Goal: Information Seeking & Learning: Learn about a topic

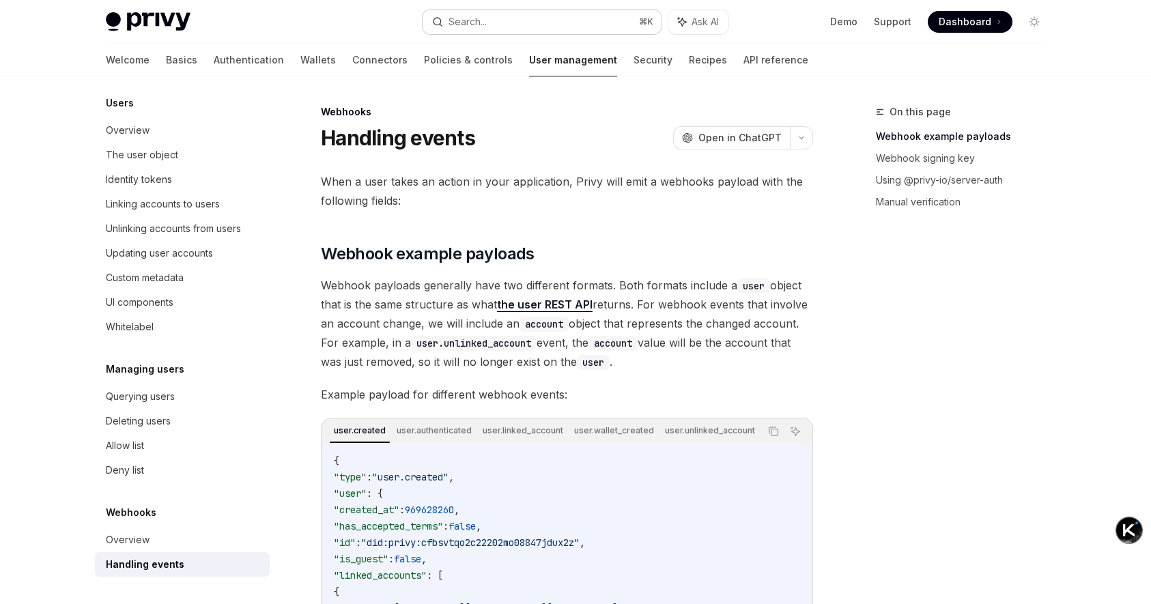
click at [533, 17] on button "Search... ⌘ K" at bounding box center [542, 22] width 239 height 25
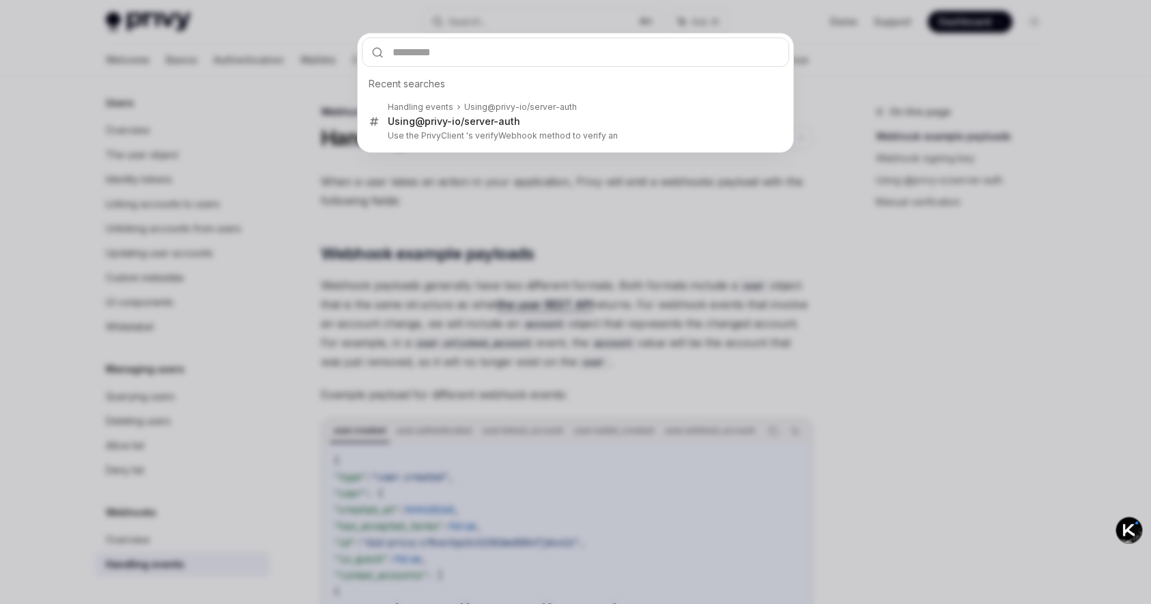
click at [793, 266] on div "Recent searches Handling events Using @privy-io/server-auth Using @privy-io/ser…" at bounding box center [575, 302] width 1151 height 604
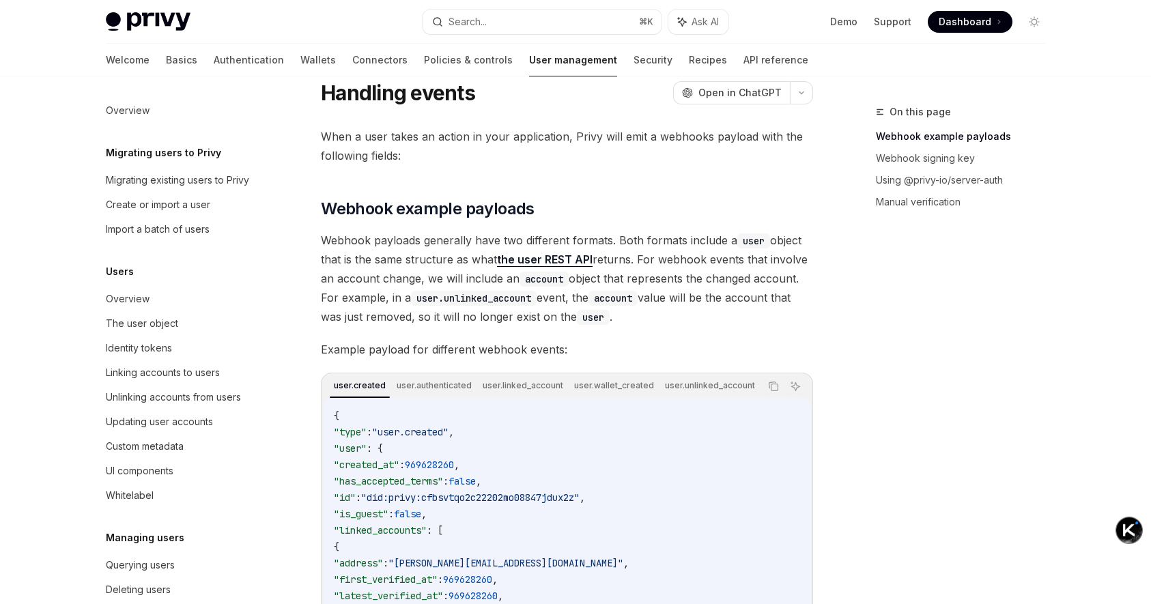
scroll to position [8, 0]
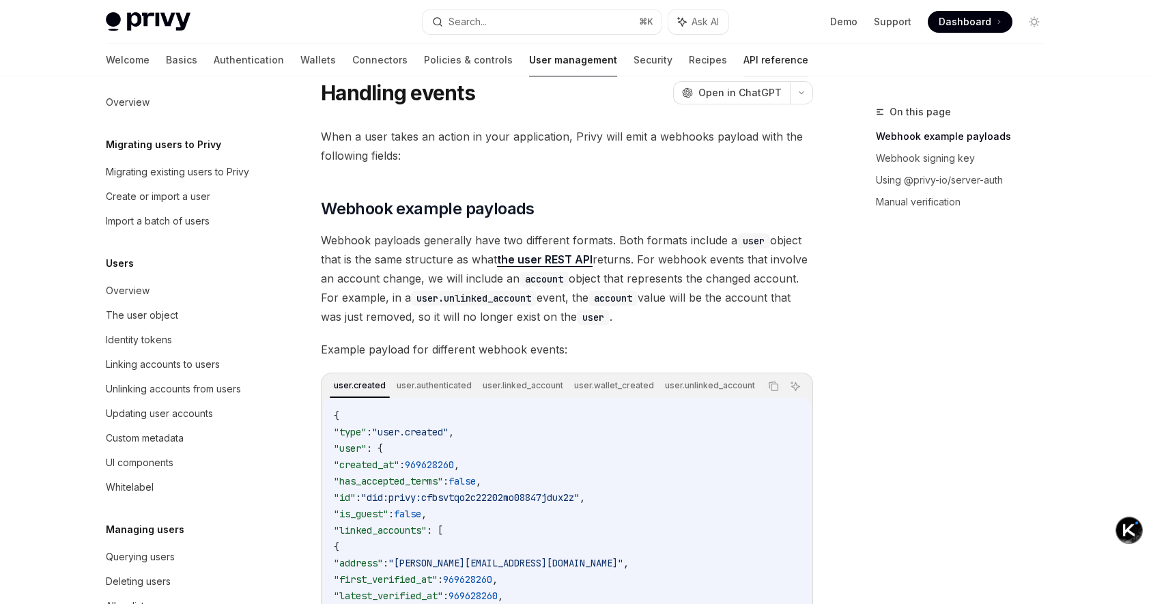
click at [743, 66] on link "API reference" at bounding box center [775, 60] width 65 height 33
type textarea "*"
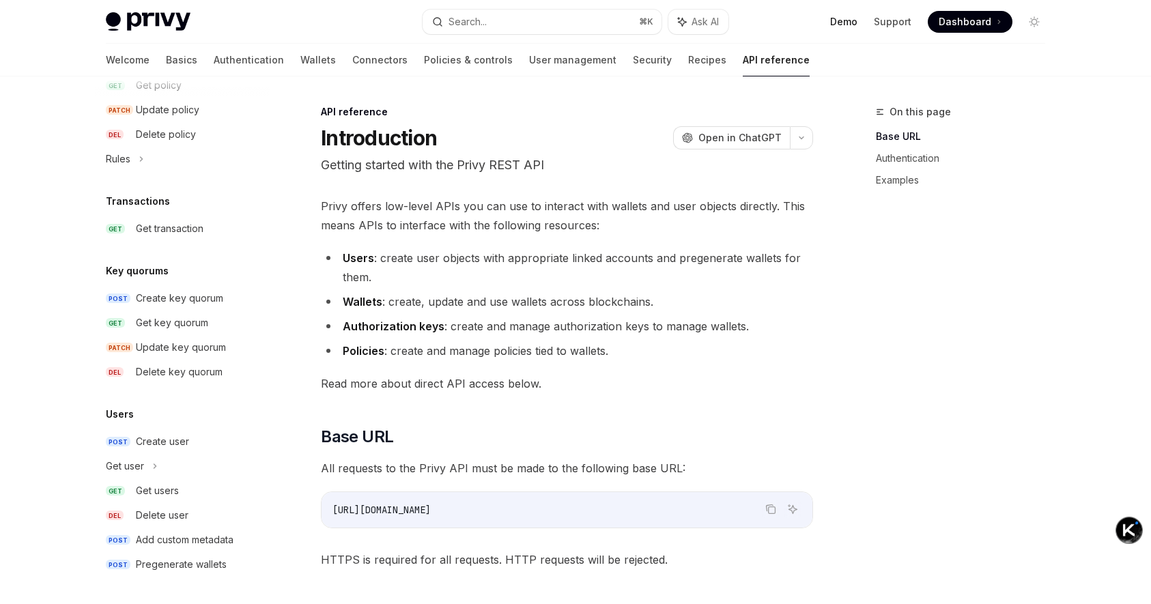
click at [857, 19] on link "Demo" at bounding box center [843, 22] width 27 height 14
click at [571, 27] on button "Search... ⌘ K" at bounding box center [542, 22] width 239 height 25
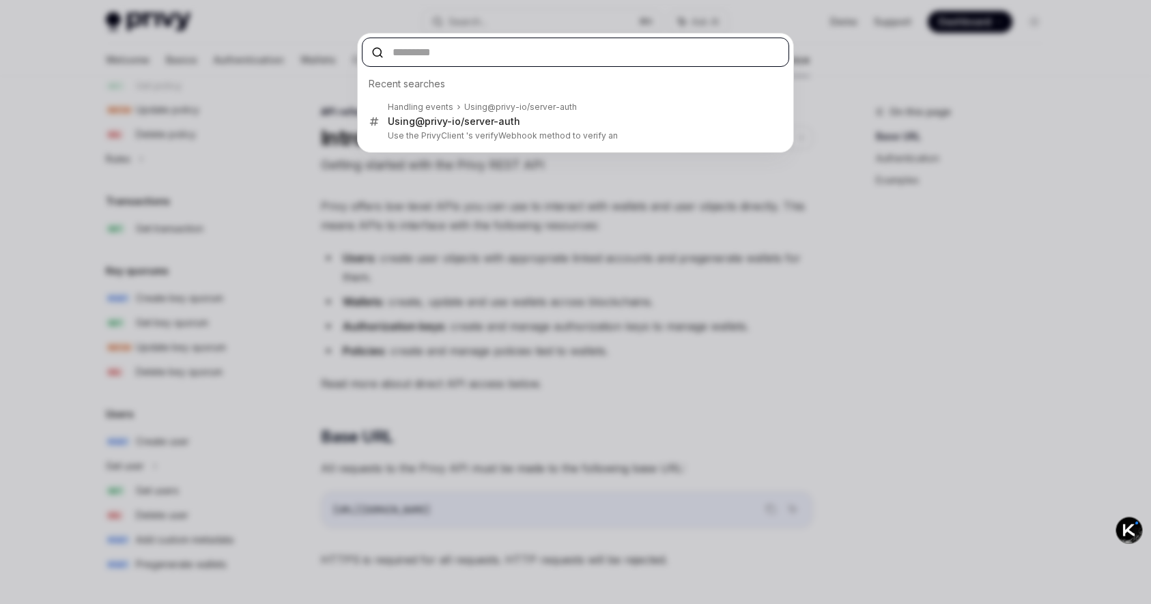
paste input "**********"
type input "**********"
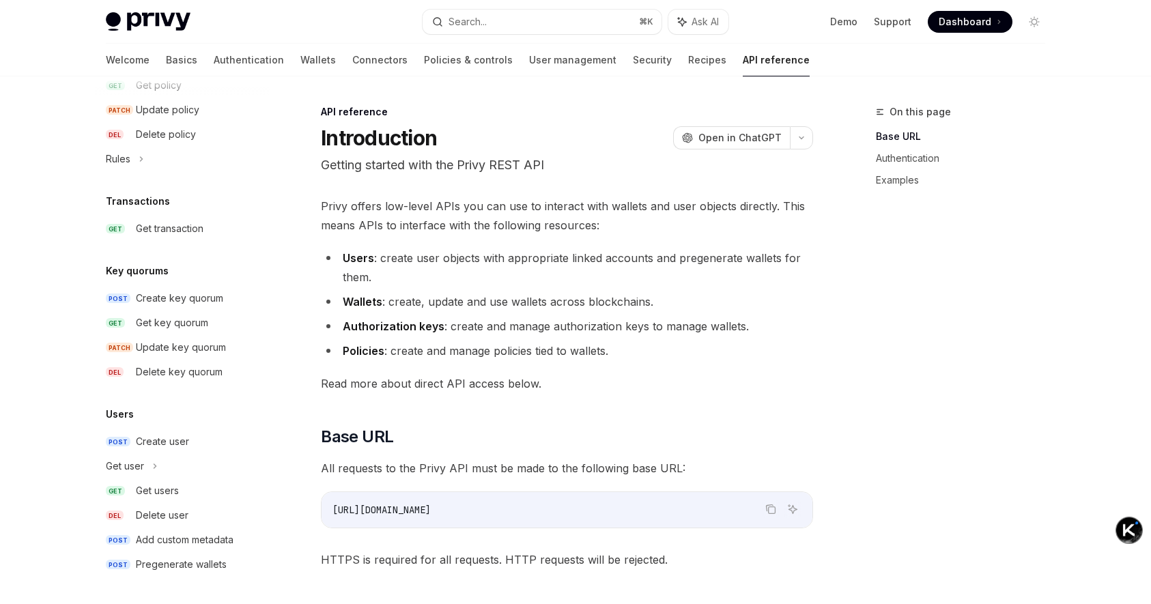
type textarea "*"
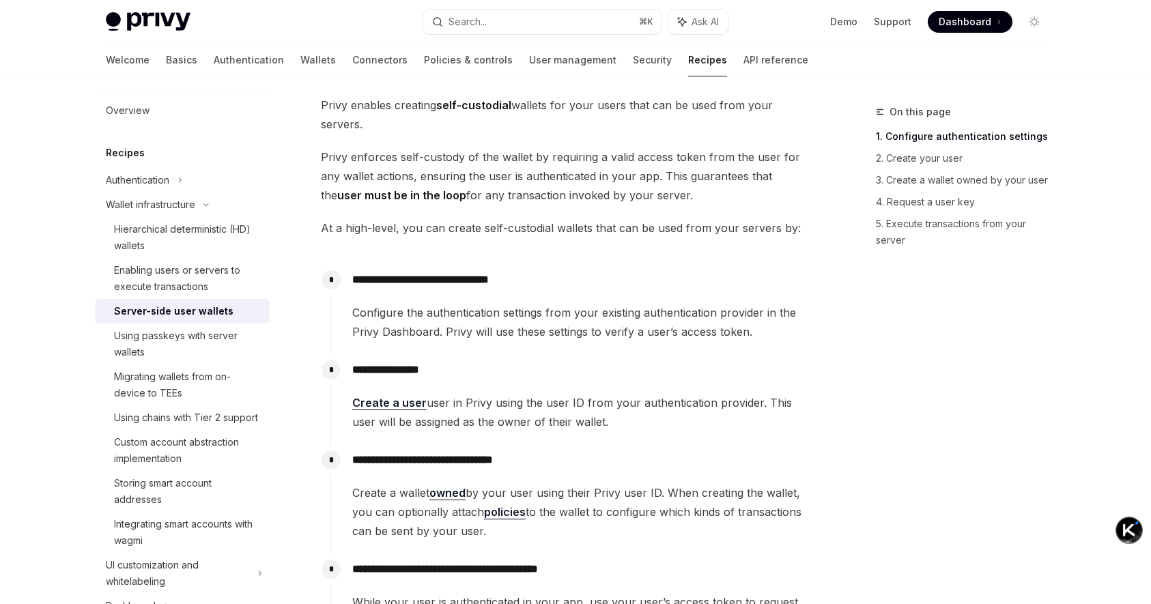
click at [537, 106] on span "Privy enables creating self-custodial wallets for your users that can be used f…" at bounding box center [567, 115] width 492 height 38
click at [653, 159] on span "Privy enforces self-custody of the wallet by requiring a valid access token fro…" at bounding box center [567, 175] width 492 height 57
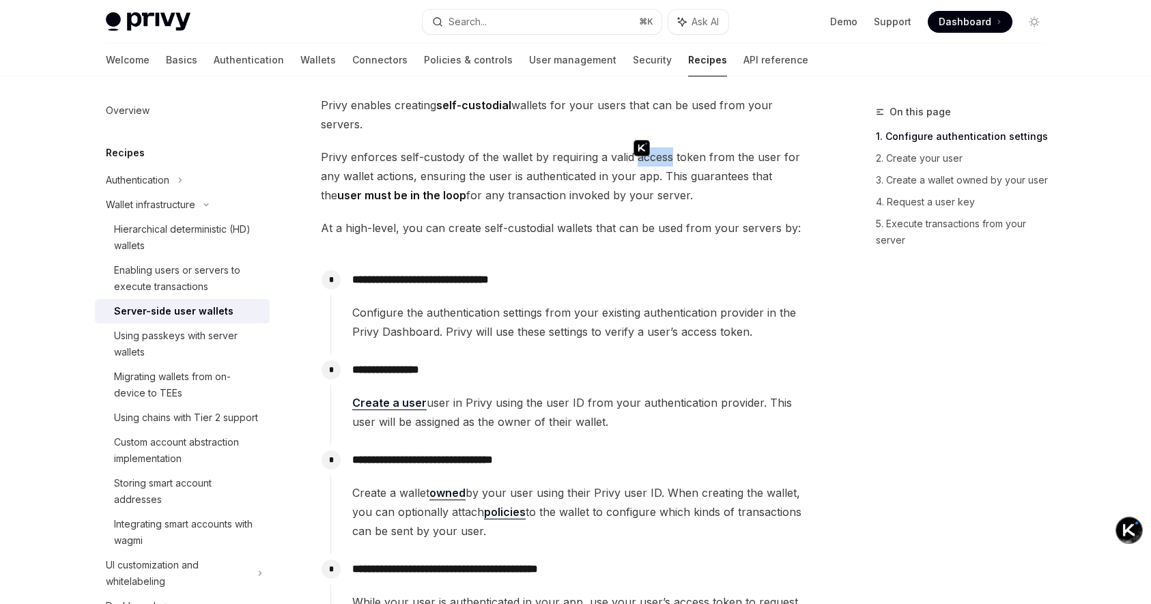
click at [726, 177] on span "Privy enforces self-custody of the wallet by requiring a valid access token fro…" at bounding box center [567, 175] width 492 height 57
drag, startPoint x: 418, startPoint y: 176, endPoint x: 543, endPoint y: 176, distance: 124.9
click at [543, 176] on span "Privy enforces self-custody of the wallet by requiring a valid access token fro…" at bounding box center [567, 175] width 492 height 57
click at [559, 177] on span "Privy enforces self-custody of the wallet by requiring a valid access token fro…" at bounding box center [567, 175] width 492 height 57
click at [609, 201] on span "Privy enforces self-custody of the wallet by requiring a valid access token fro…" at bounding box center [567, 175] width 492 height 57
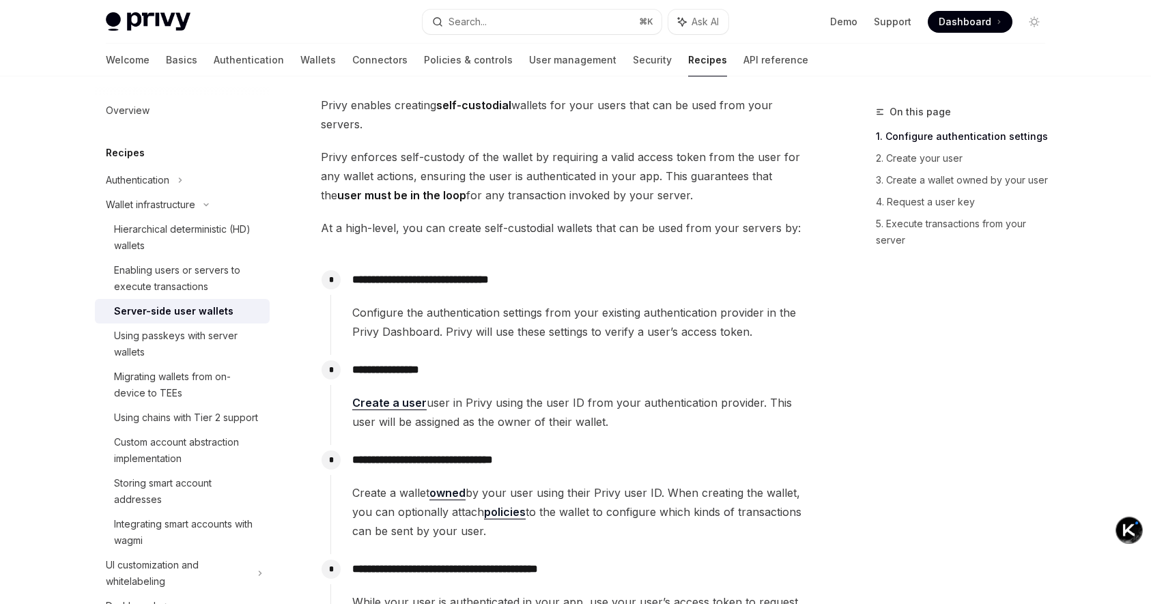
click at [438, 197] on strong "user must be in the loop" at bounding box center [401, 195] width 129 height 14
click at [519, 223] on span "At a high-level, you can create self-custodial wallets that can be used from yo…" at bounding box center [567, 227] width 492 height 19
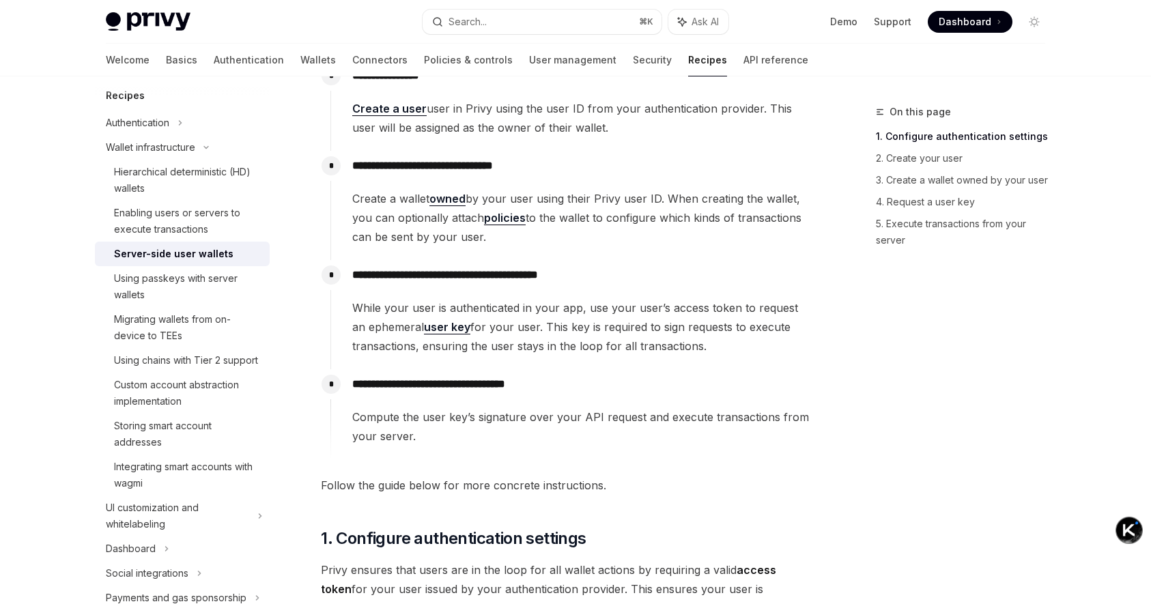
scroll to position [380, 0]
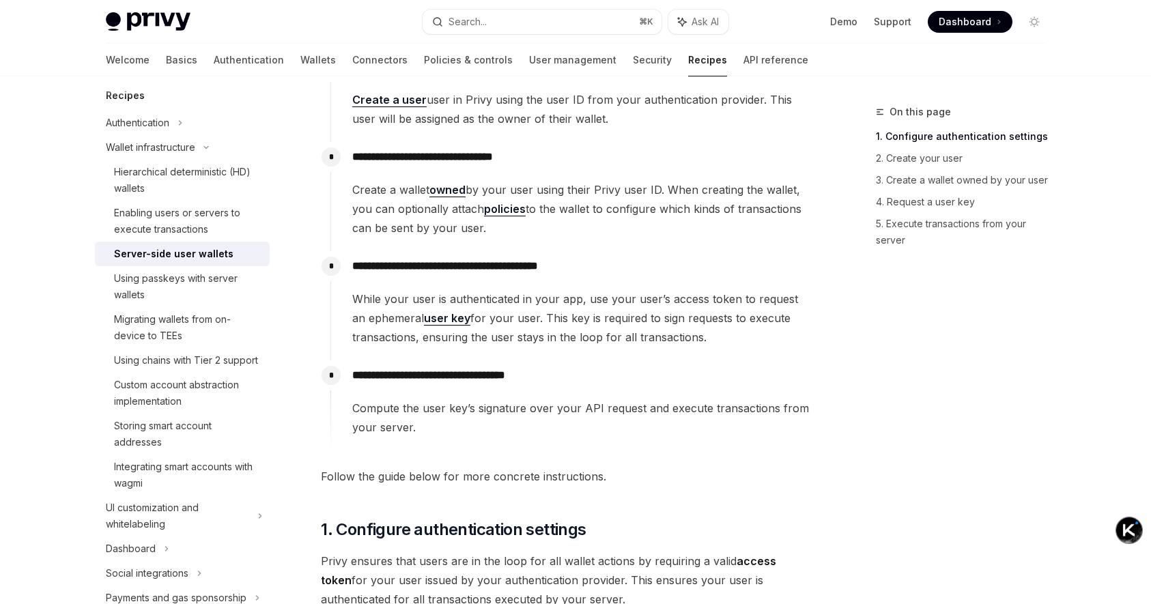
click at [473, 302] on span "While your user is authenticated in your app, use your user’s access token to r…" at bounding box center [582, 317] width 460 height 57
click at [734, 313] on span "While your user is authenticated in your app, use your user’s access token to r…" at bounding box center [582, 317] width 460 height 57
click at [640, 302] on span "While your user is authenticated in your app, use your user’s access token to r…" at bounding box center [582, 317] width 460 height 57
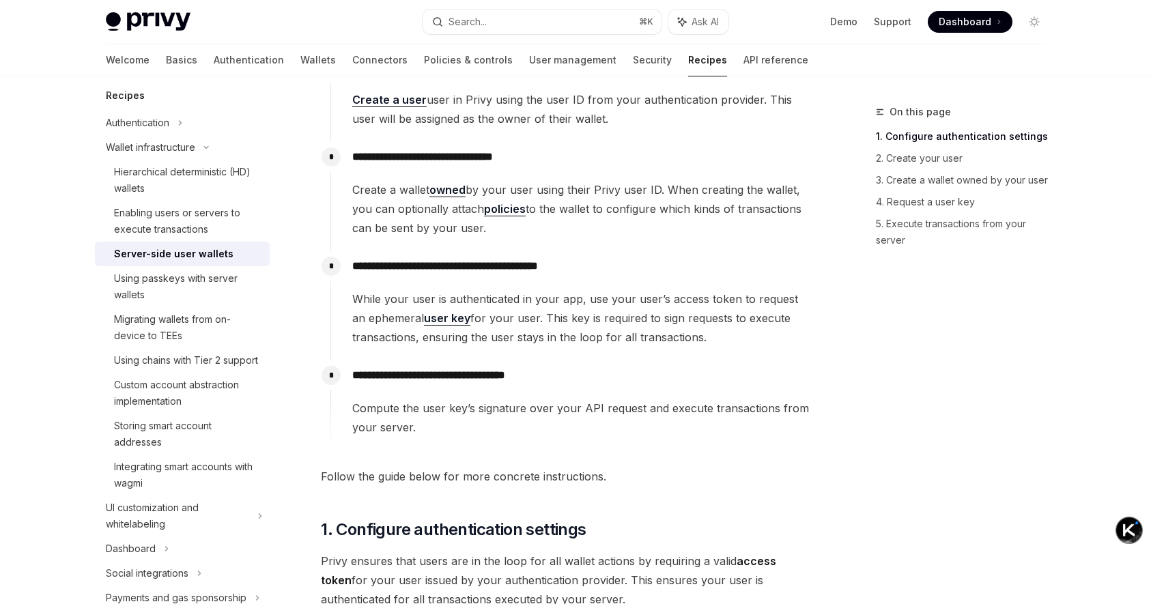
click at [735, 304] on span "While your user is authenticated in your app, use your user’s access token to r…" at bounding box center [582, 317] width 460 height 57
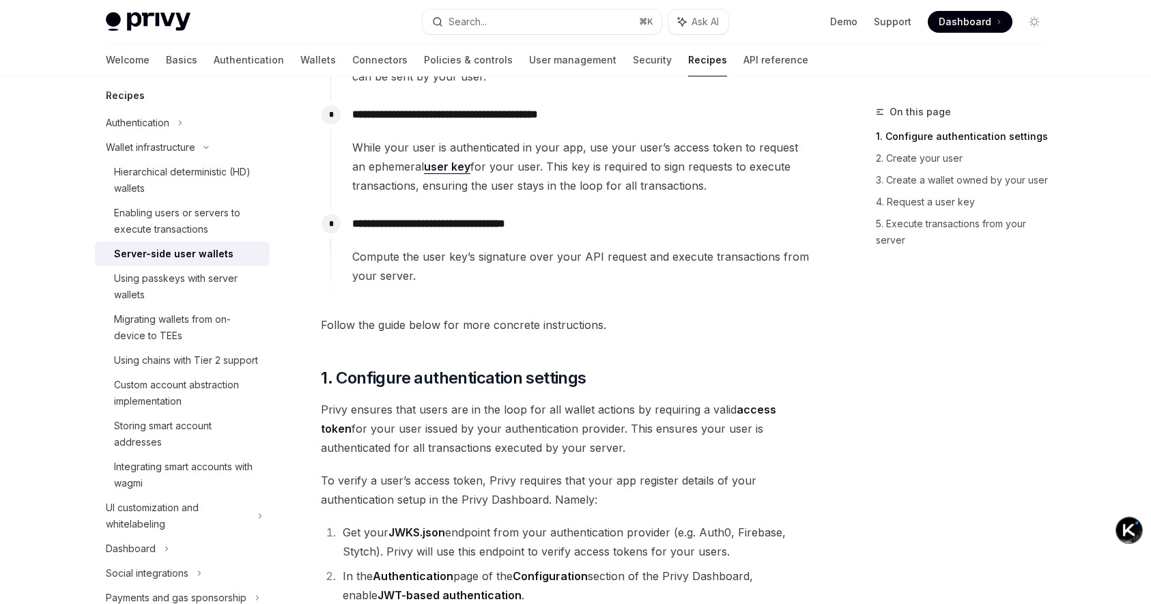
scroll to position [550, 0]
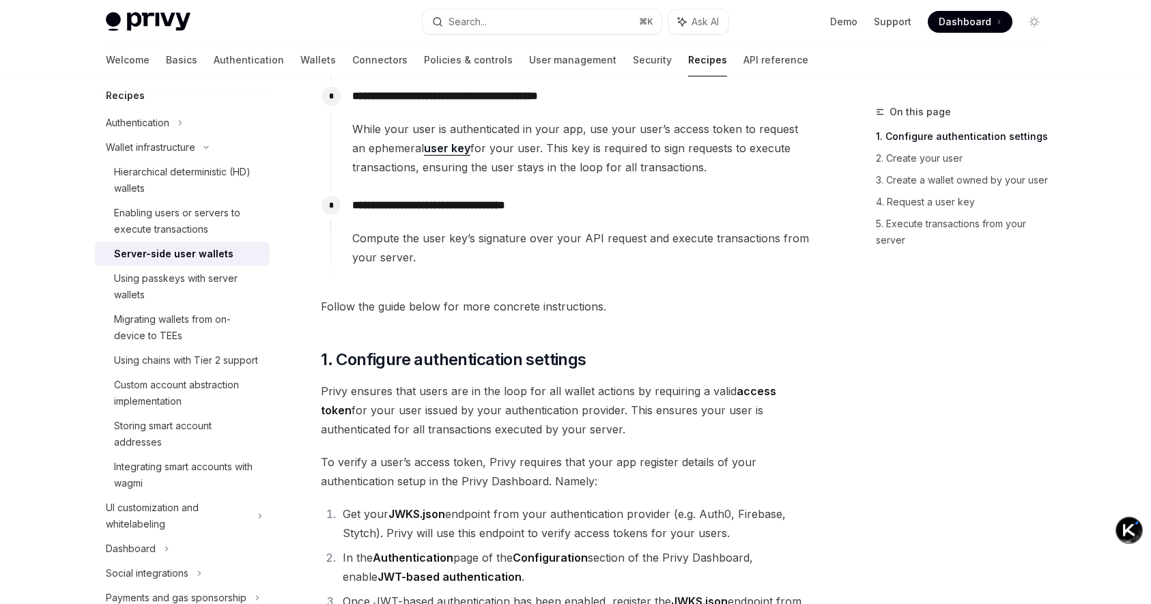
click at [490, 240] on span "Compute the user key’s signature over your API request and execute transactions…" at bounding box center [582, 248] width 460 height 38
click at [550, 263] on span "Compute the user key’s signature over your API request and execute transactions…" at bounding box center [582, 248] width 460 height 38
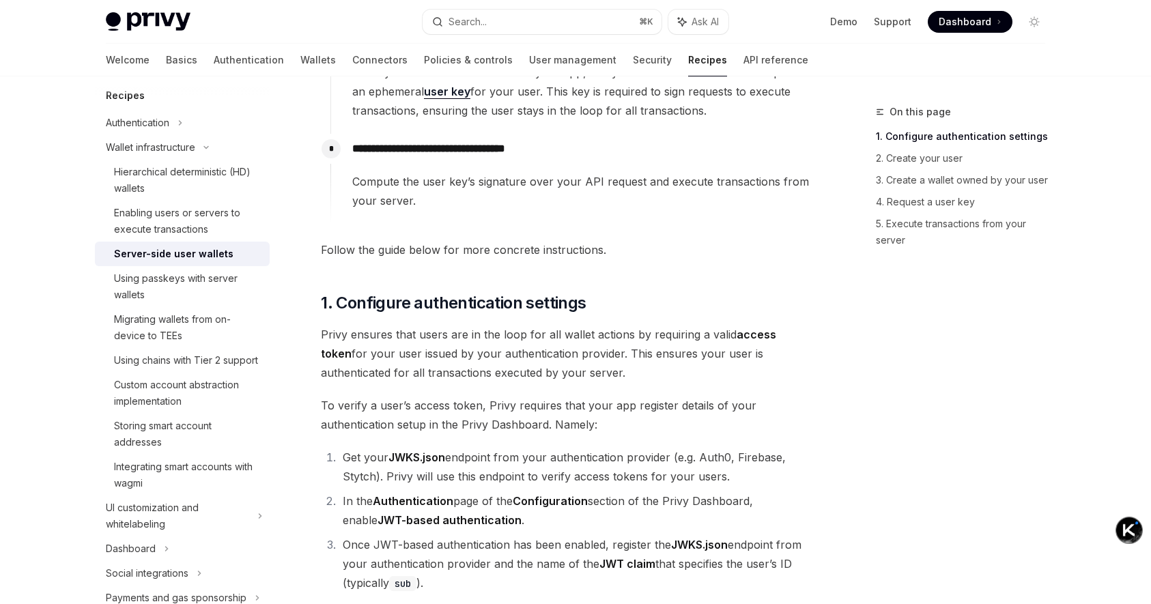
scroll to position [610, 0]
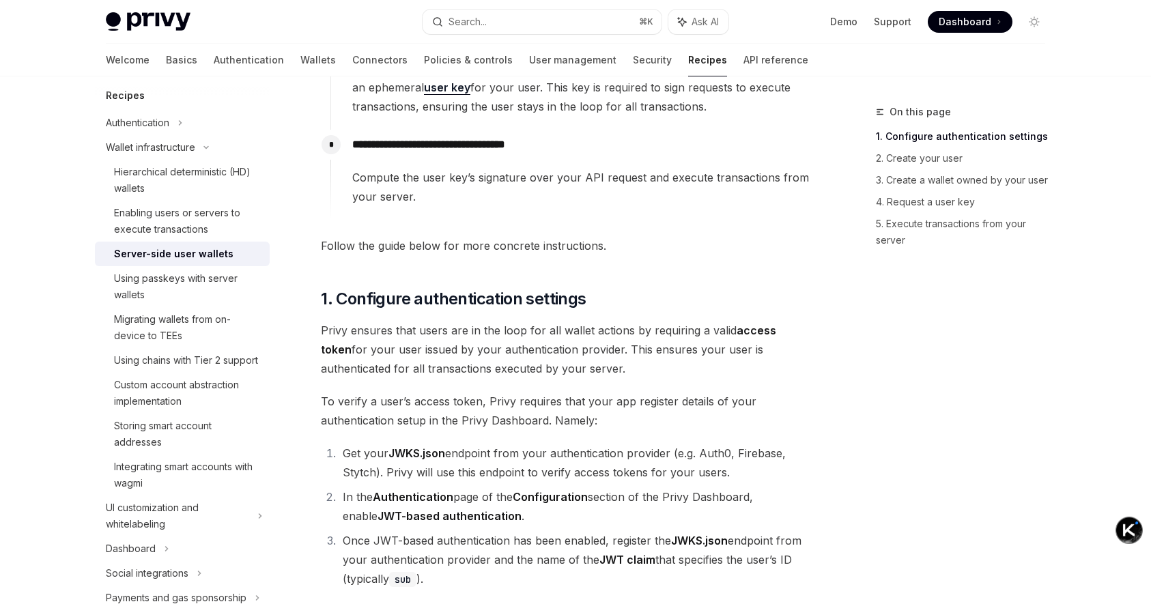
click at [378, 242] on span "Follow the guide below for more concrete instructions." at bounding box center [567, 245] width 492 height 19
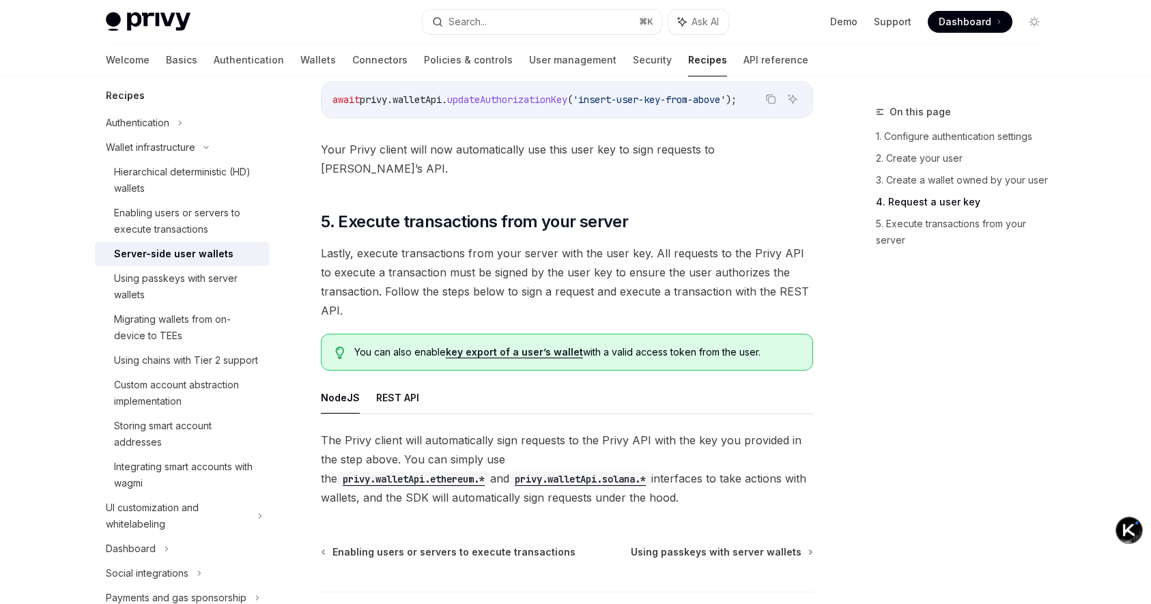
scroll to position [2524, 0]
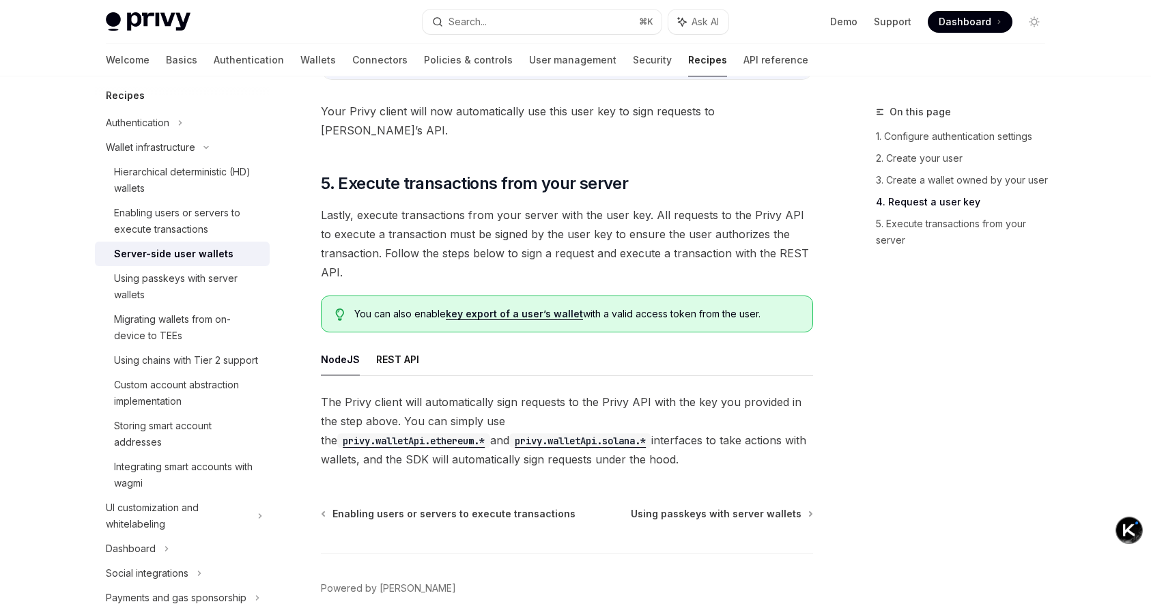
click at [433, 205] on span "Lastly, execute transactions from your server with the user key. All requests t…" at bounding box center [567, 243] width 492 height 76
click at [455, 217] on span "Lastly, execute transactions from your server with the user key. All requests t…" at bounding box center [567, 243] width 492 height 76
click at [504, 216] on span "Lastly, execute transactions from your server with the user key. All requests t…" at bounding box center [567, 243] width 492 height 76
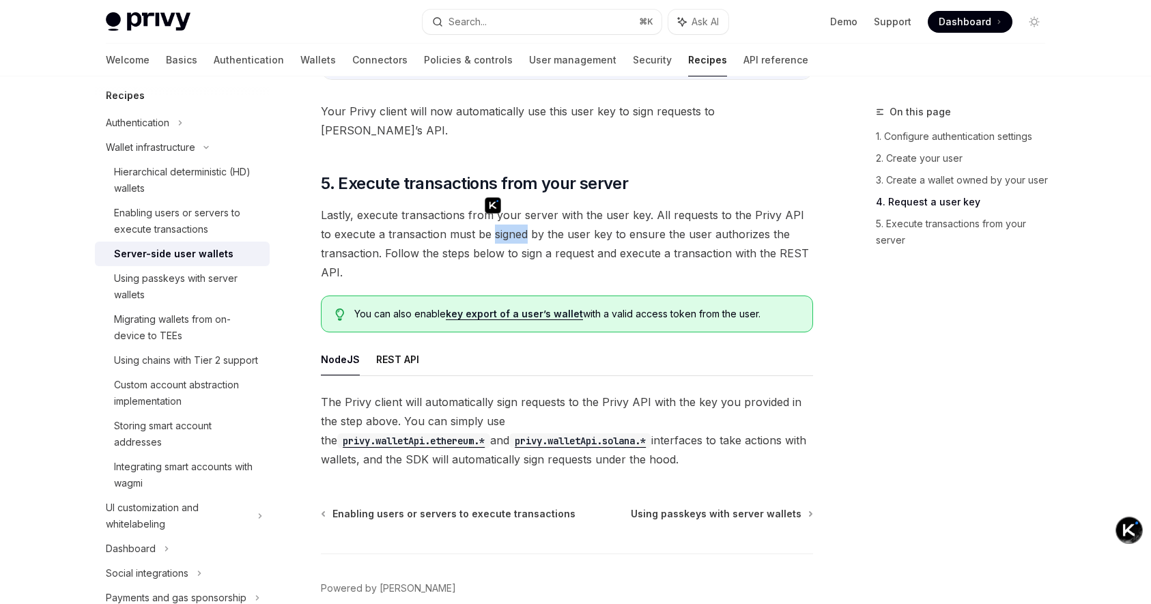
click at [554, 223] on span "Lastly, execute transactions from your server with the user key. All requests t…" at bounding box center [567, 243] width 492 height 76
click at [624, 218] on span "Lastly, execute transactions from your server with the user key. All requests t…" at bounding box center [567, 243] width 492 height 76
click at [700, 220] on span "Lastly, execute transactions from your server with the user key. All requests t…" at bounding box center [567, 243] width 492 height 76
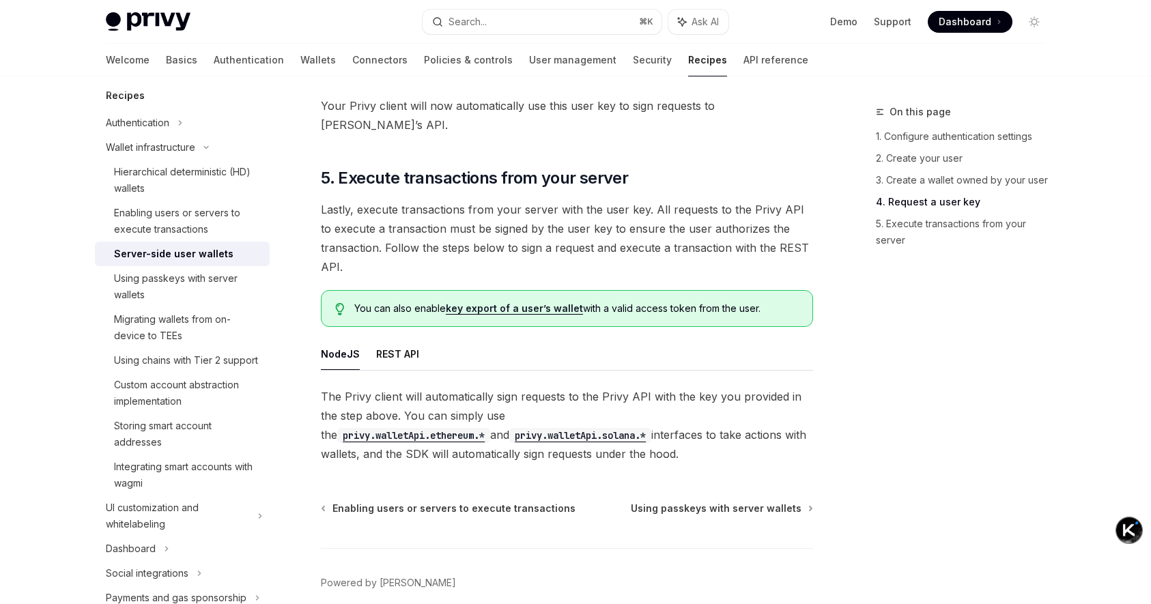
click at [491, 229] on span "Lastly, execute transactions from your server with the user key. All requests t…" at bounding box center [567, 238] width 492 height 76
click at [532, 253] on span "Lastly, execute transactions from your server with the user key. All requests t…" at bounding box center [567, 238] width 492 height 76
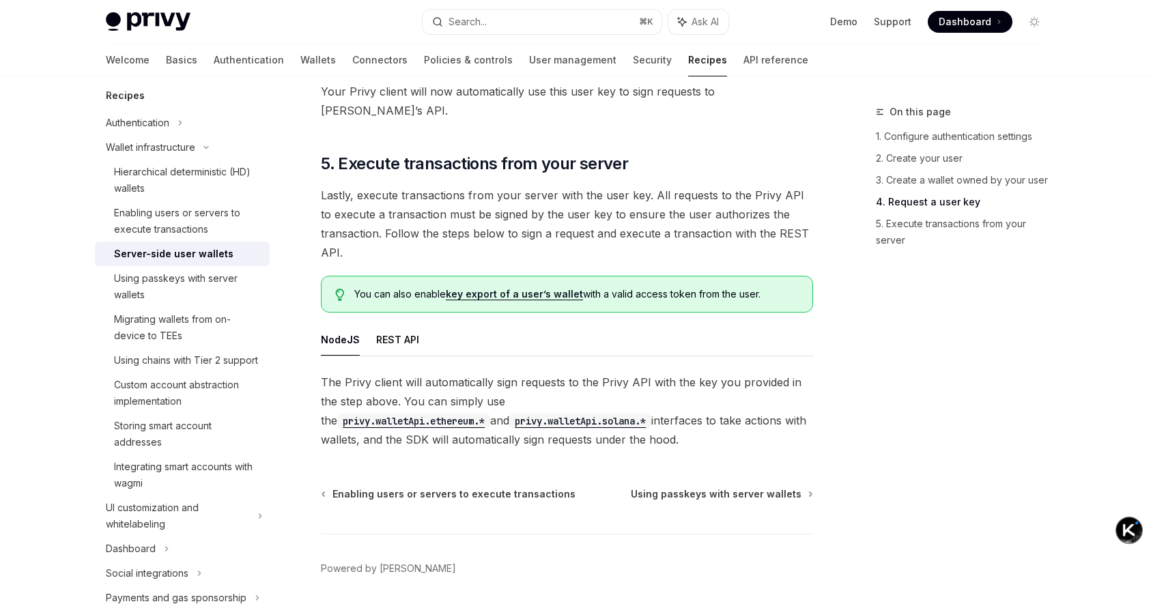
scroll to position [2547, 0]
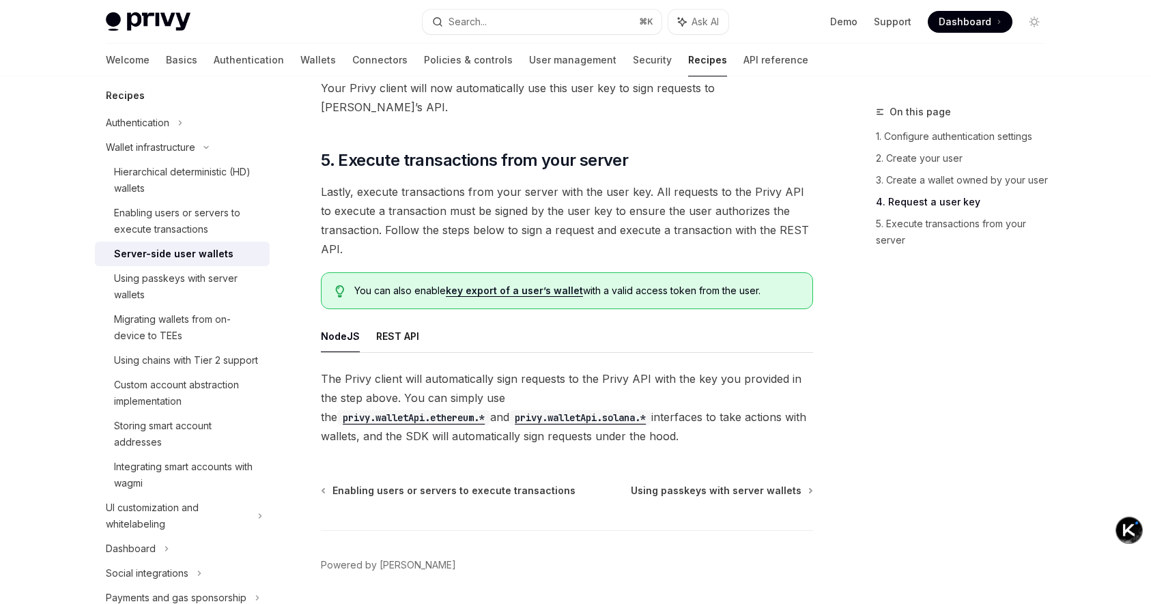
click at [407, 369] on span "The Privy client will automatically sign requests to the Privy API with the key…" at bounding box center [567, 407] width 492 height 76
click at [456, 369] on span "The Privy client will automatically sign requests to the Privy API with the key…" at bounding box center [567, 407] width 492 height 76
click at [619, 369] on span "The Privy client will automatically sign requests to the Privy API with the key…" at bounding box center [567, 407] width 492 height 76
click at [727, 369] on span "The Privy client will automatically sign requests to the Privy API with the key…" at bounding box center [567, 407] width 492 height 76
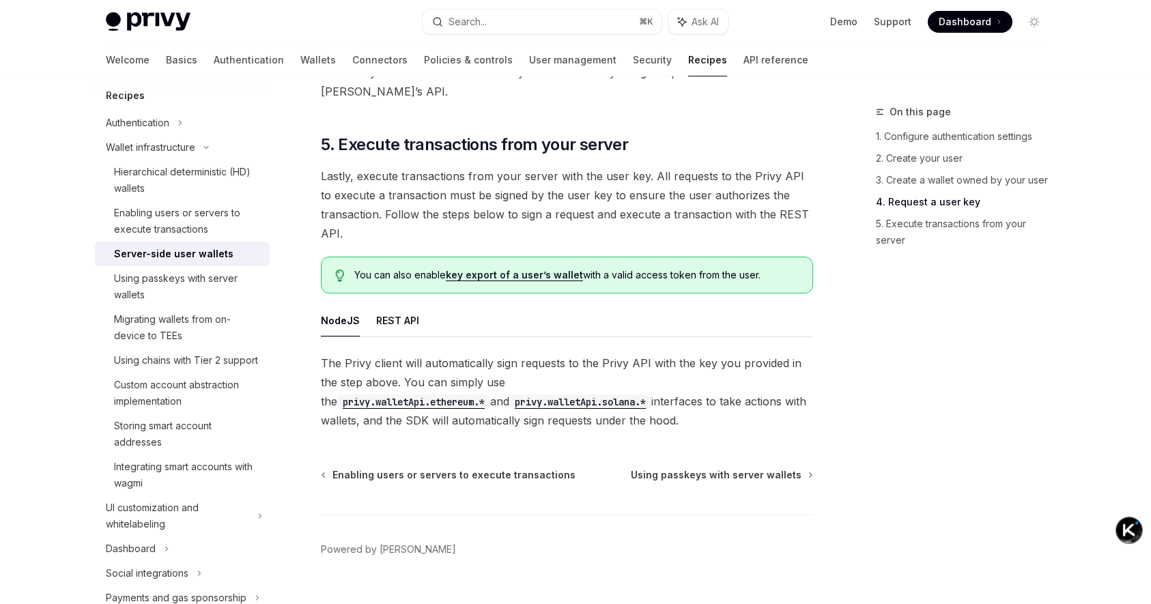
scroll to position [2563, 0]
click at [633, 380] on span "The Privy client will automatically sign requests to the Privy API with the key…" at bounding box center [567, 391] width 492 height 76
click at [681, 399] on span "The Privy client will automatically sign requests to the Privy API with the key…" at bounding box center [567, 391] width 492 height 76
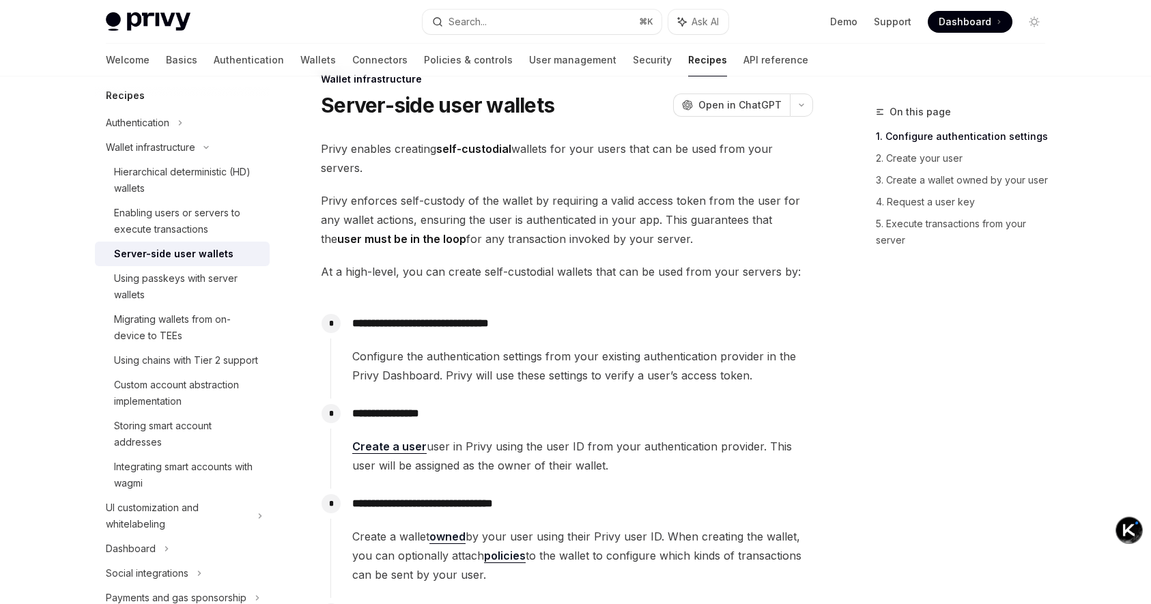
scroll to position [33, 0]
click at [550, 201] on span "Privy enforces self-custody of the wallet by requiring a valid access token fro…" at bounding box center [567, 218] width 492 height 57
click at [592, 227] on span "Privy enforces self-custody of the wallet by requiring a valid access token fro…" at bounding box center [567, 218] width 492 height 57
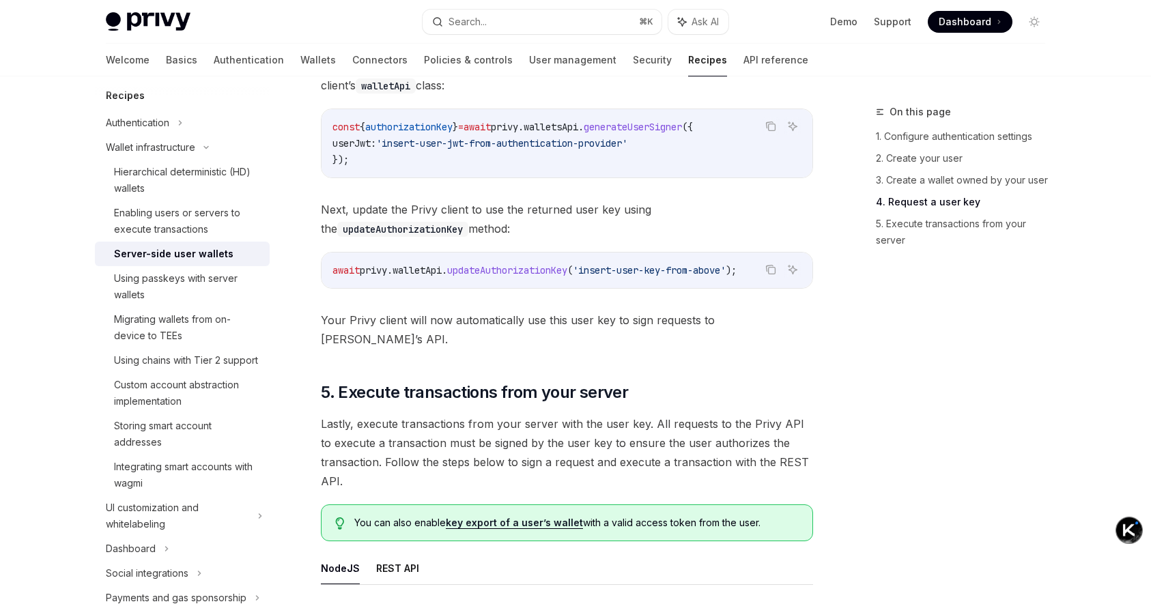
scroll to position [2572, 0]
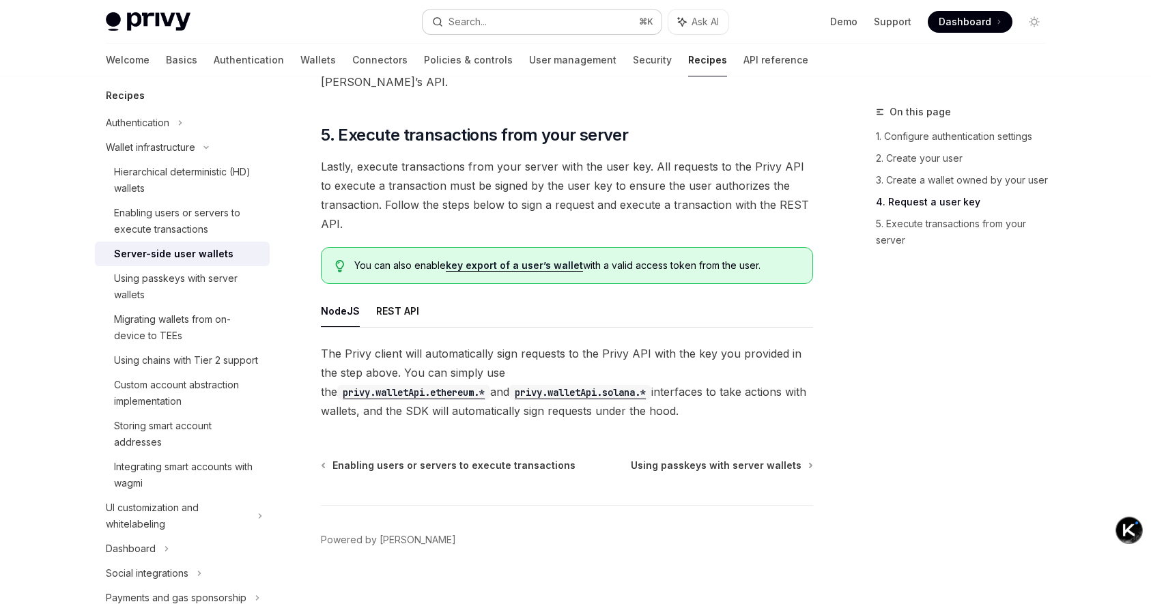
click at [573, 15] on button "Search... ⌘ K" at bounding box center [542, 22] width 239 height 25
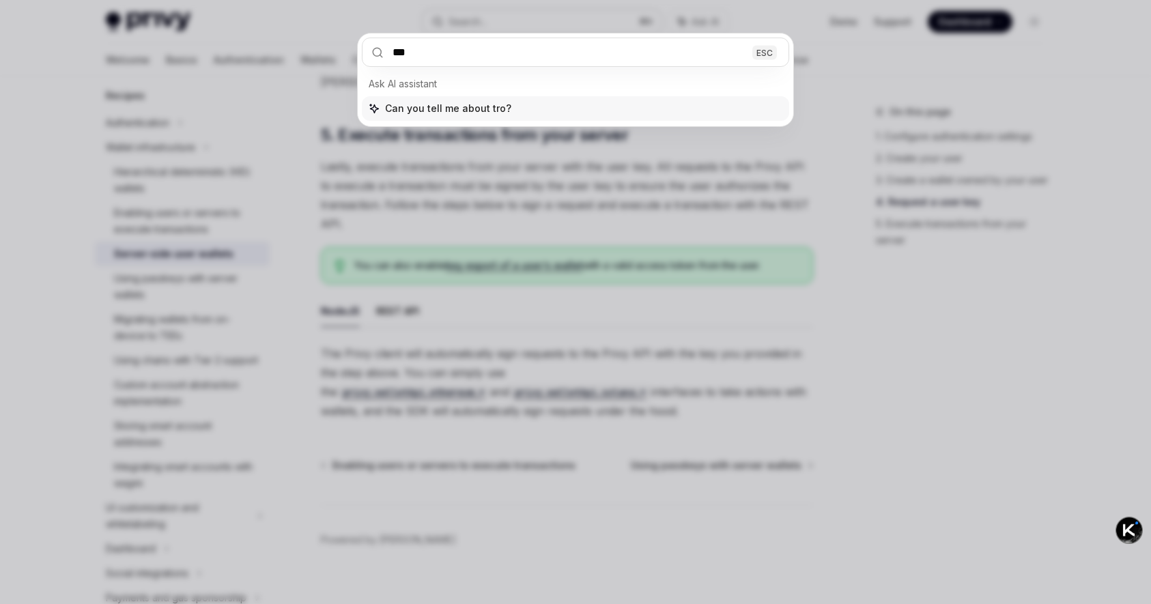
type input "****"
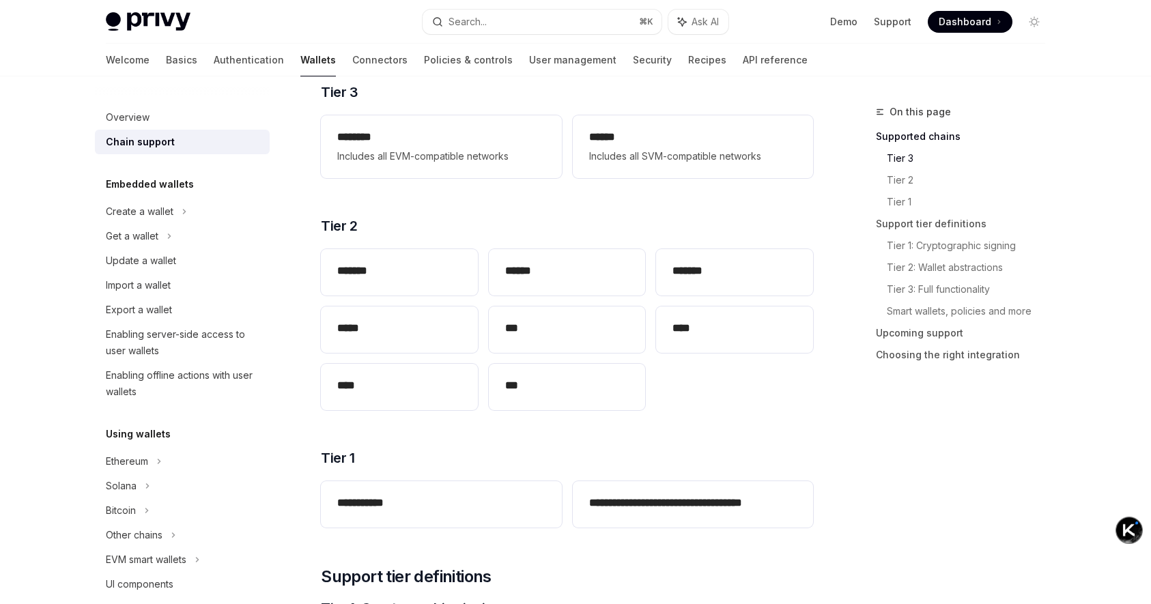
scroll to position [216, 0]
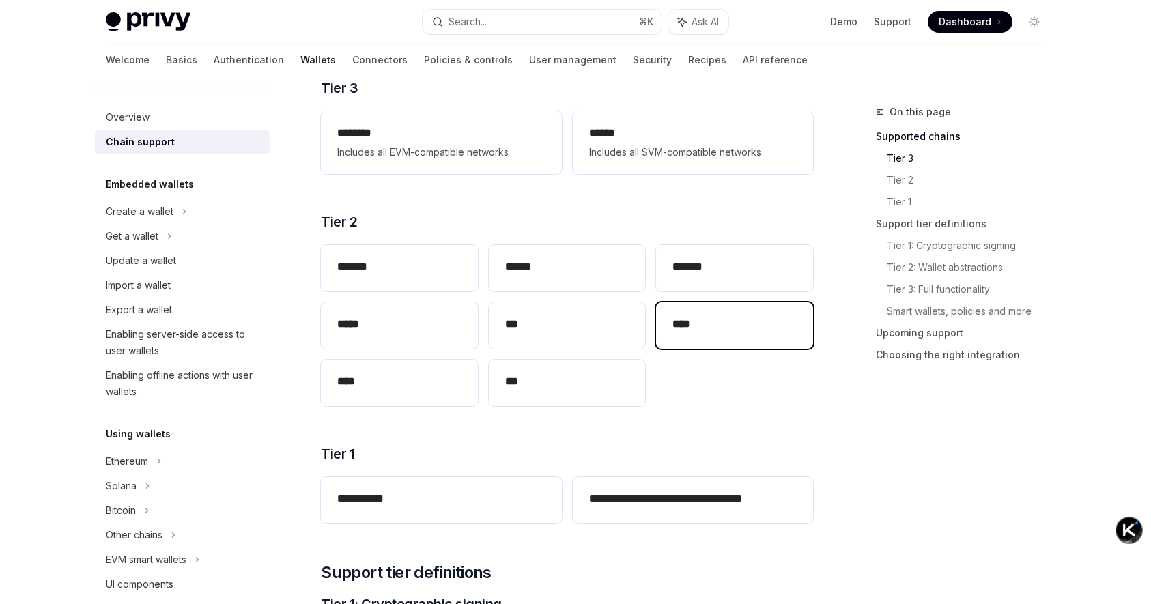
click at [724, 327] on h2 "****" at bounding box center [734, 324] width 124 height 16
type textarea "*"
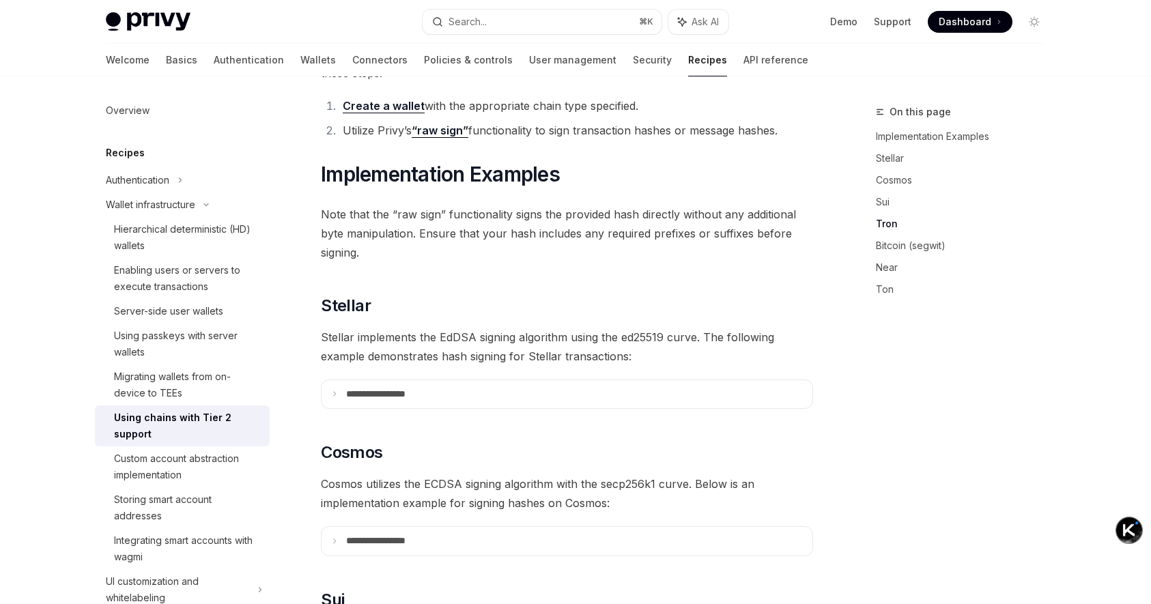
scroll to position [848, 0]
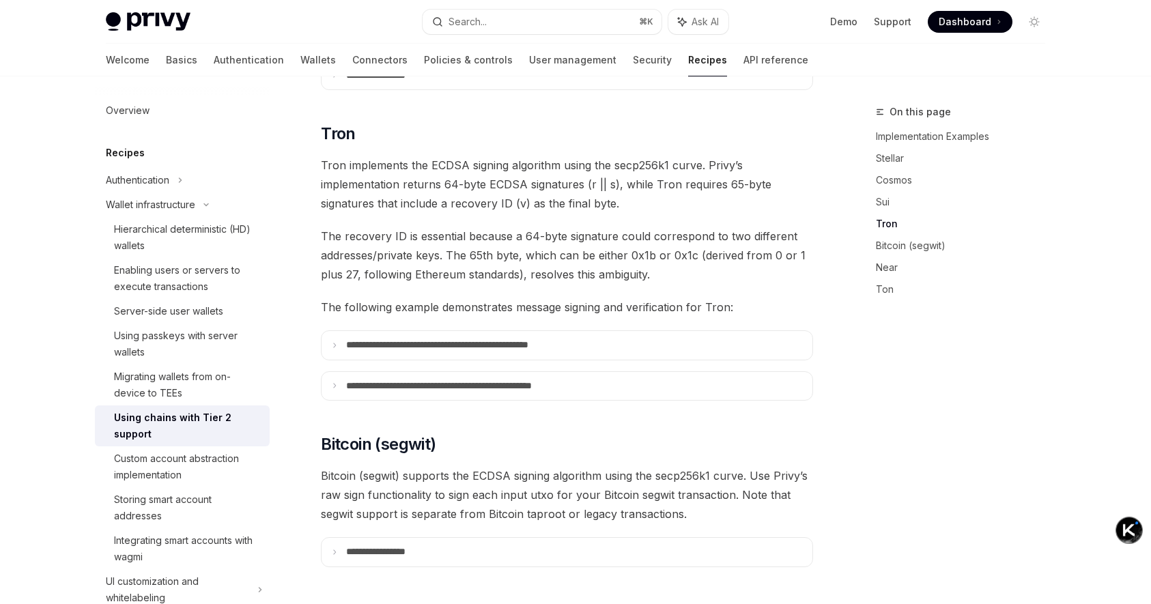
click at [362, 166] on span "Tron implements the ECDSA signing algorithm using the secp256k1 curve. Privy’s …" at bounding box center [567, 184] width 492 height 57
click at [475, 167] on span "Tron implements the ECDSA signing algorithm using the secp256k1 curve. Privy’s …" at bounding box center [567, 184] width 492 height 57
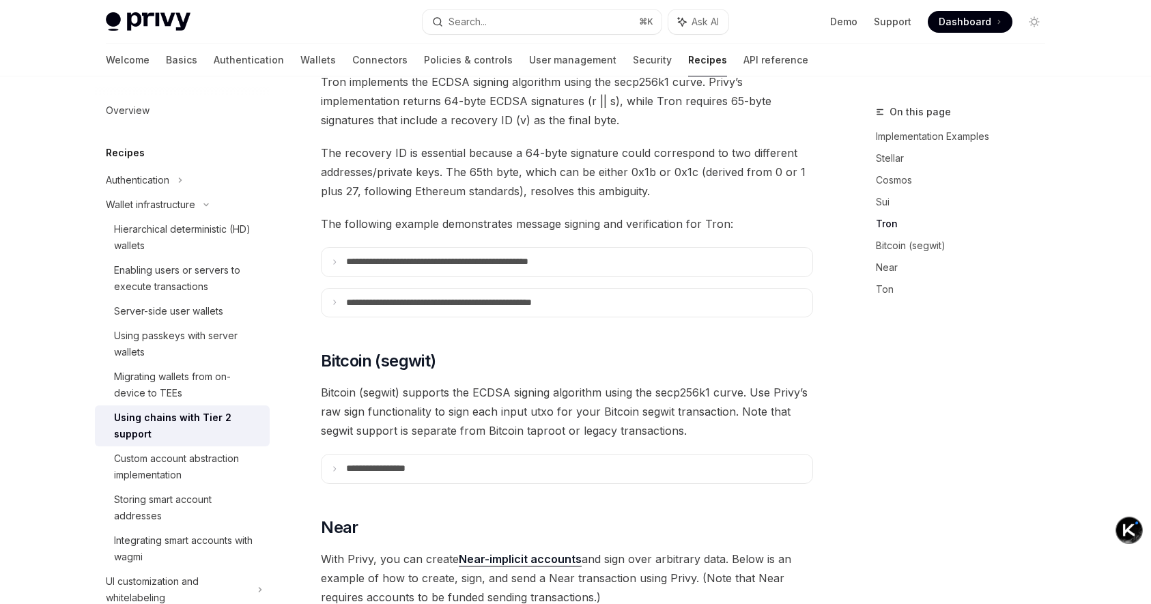
scroll to position [932, 0]
click at [552, 255] on p "**********" at bounding box center [473, 261] width 255 height 12
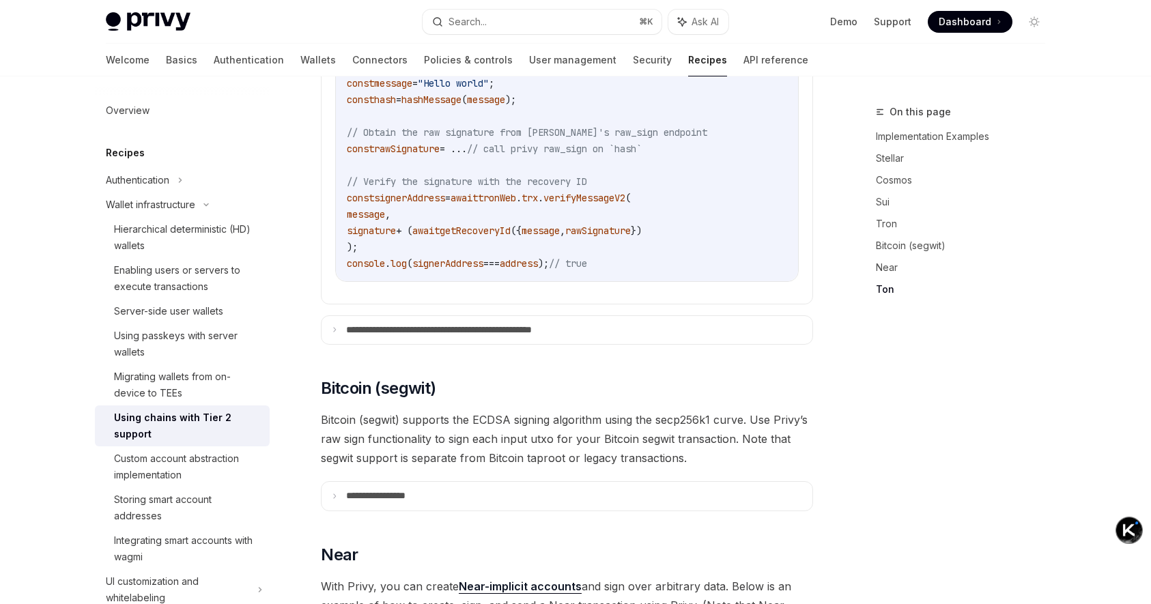
scroll to position [1568, 0]
click at [545, 324] on p "**********" at bounding box center [475, 330] width 258 height 12
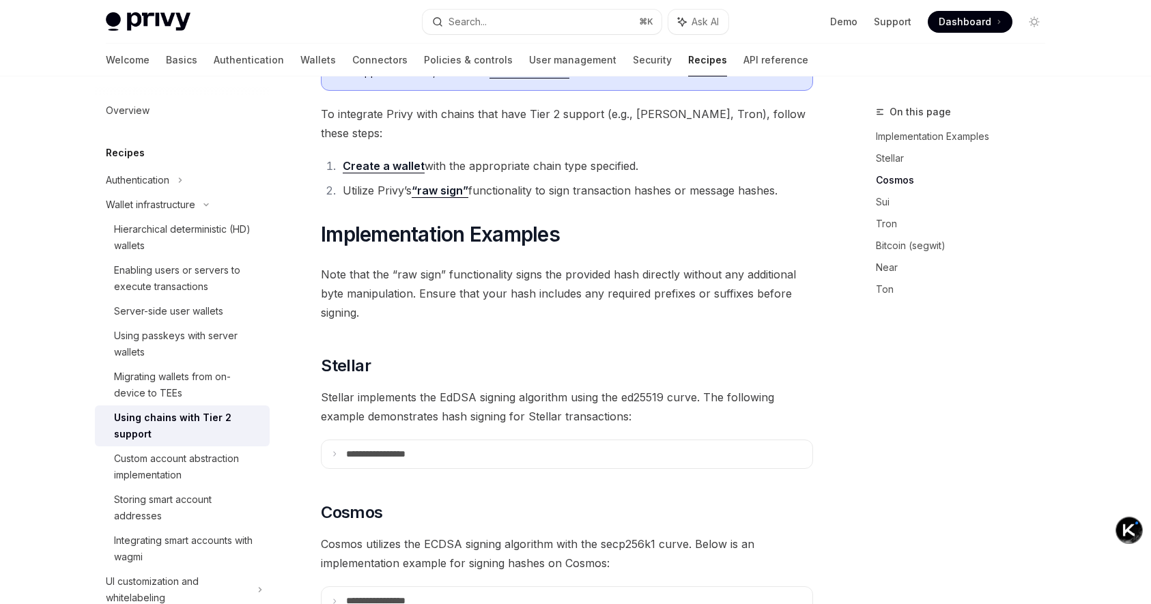
scroll to position [0, 0]
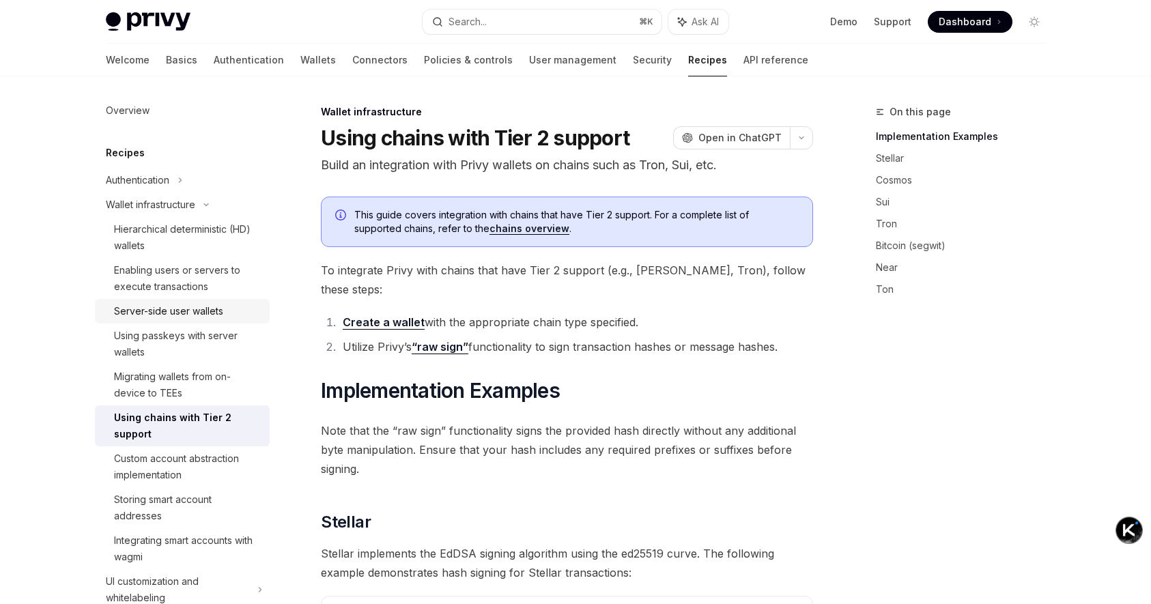
click at [213, 313] on div "Server-side user wallets" at bounding box center [168, 311] width 109 height 16
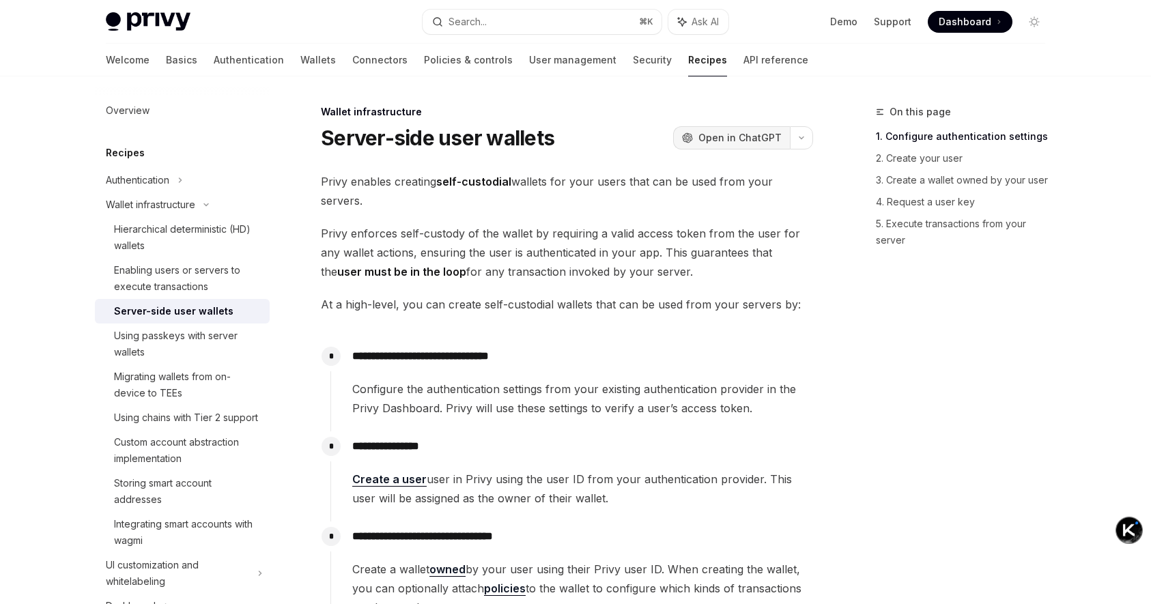
click at [704, 131] on span "Open in ChatGPT" at bounding box center [739, 138] width 83 height 14
